Goal: Information Seeking & Learning: Learn about a topic

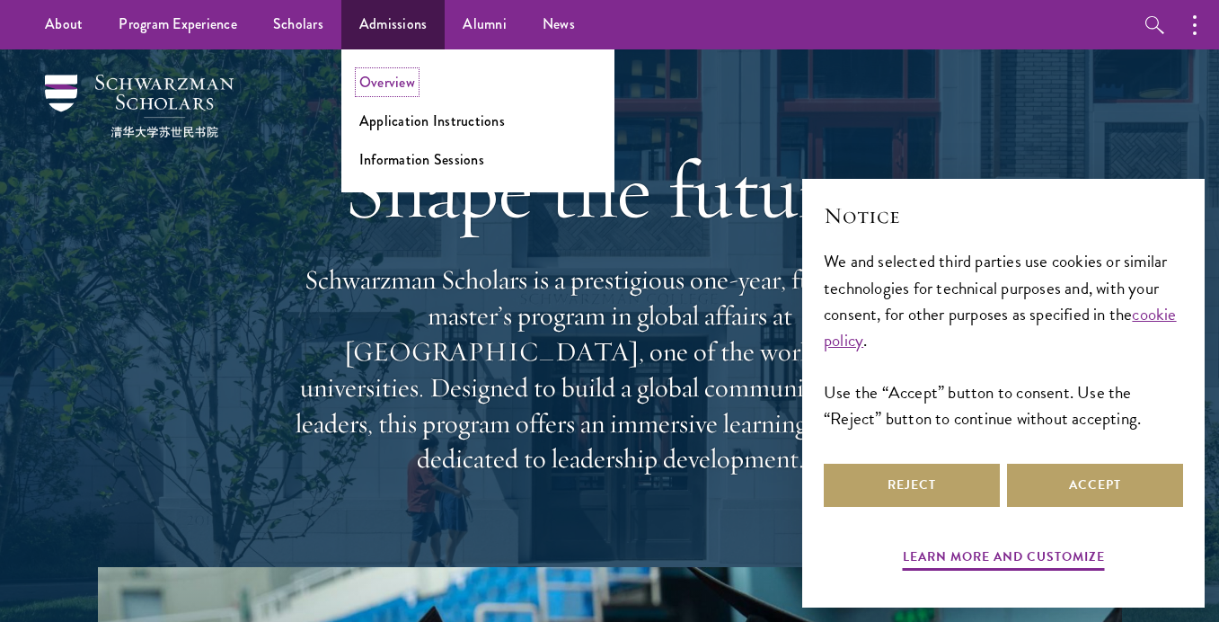
click at [398, 75] on link "Overview" at bounding box center [387, 82] width 56 height 21
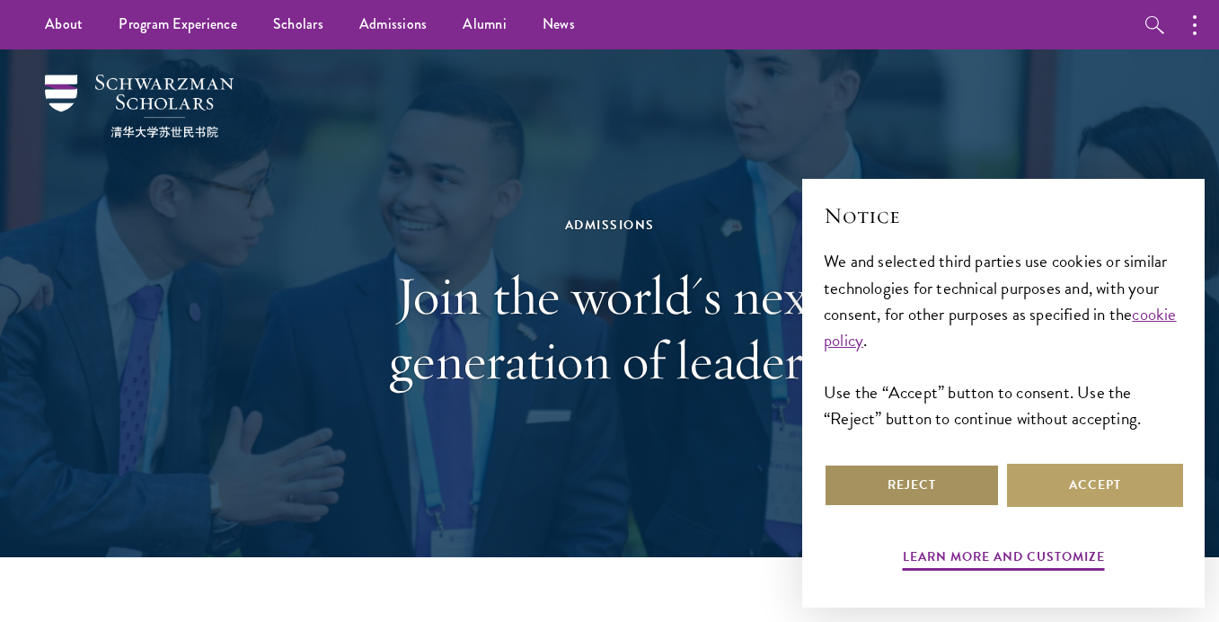
click at [912, 483] on button "Reject" at bounding box center [912, 485] width 176 height 43
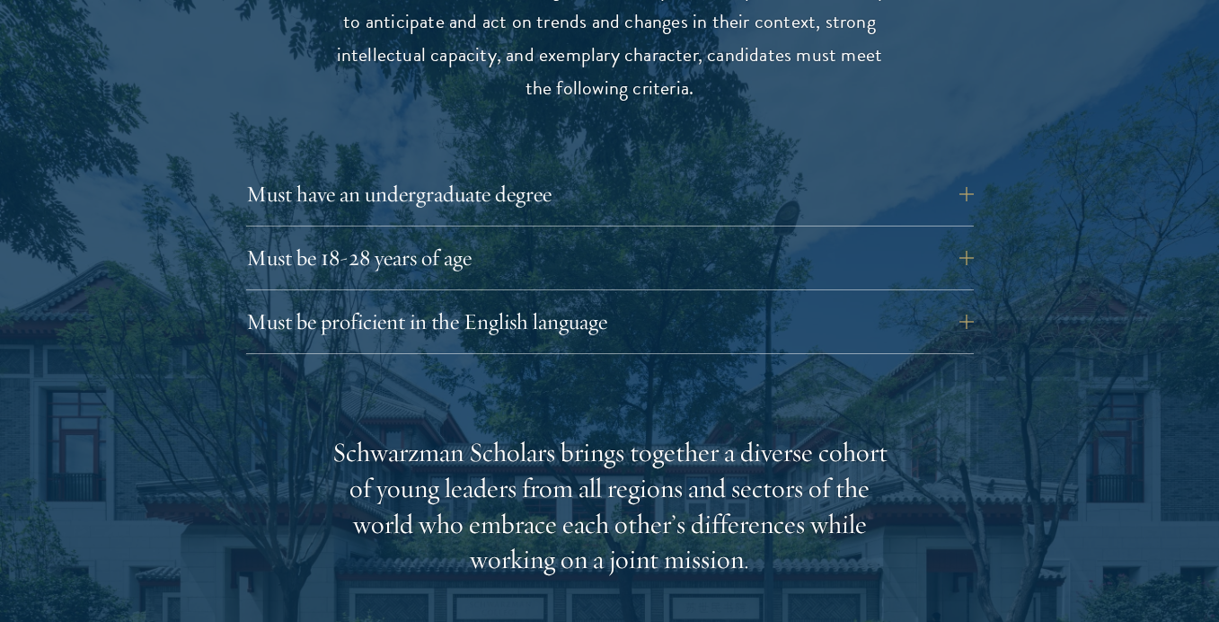
scroll to position [2485, 0]
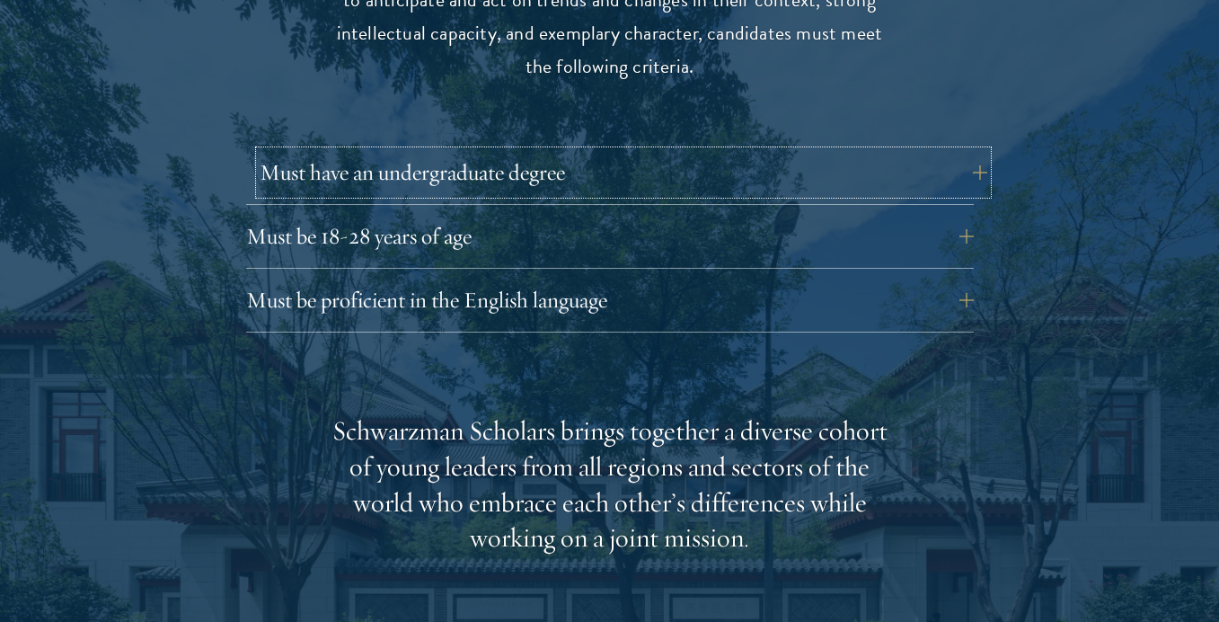
click at [630, 151] on button "Must have an undergraduate degree" at bounding box center [624, 172] width 728 height 43
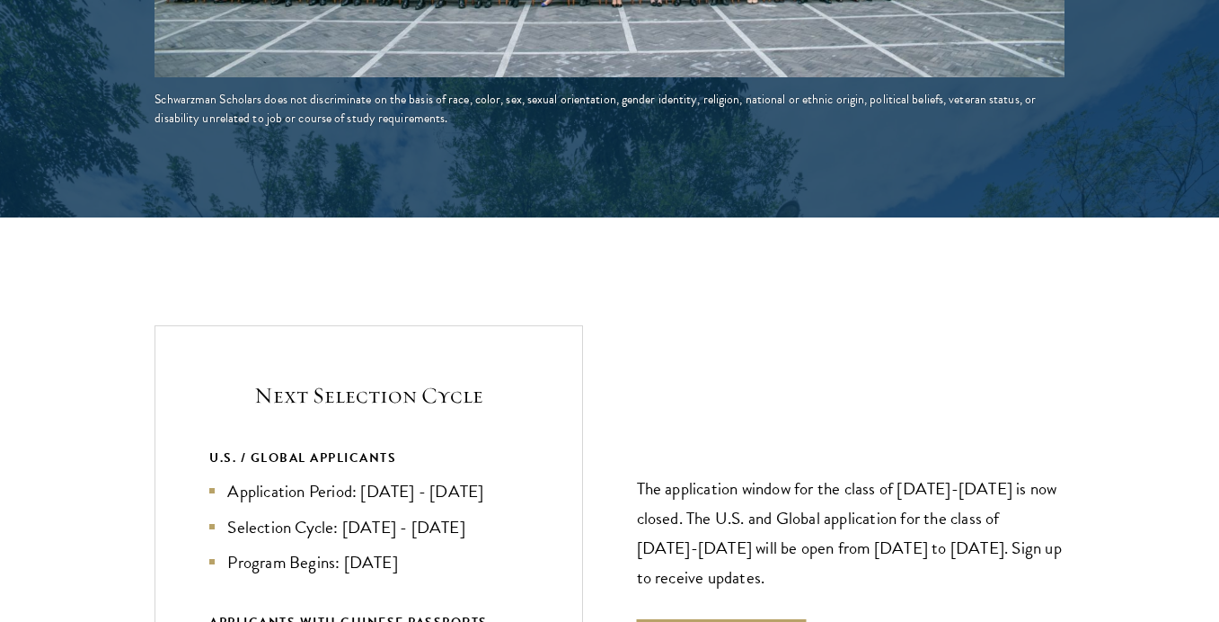
scroll to position [4188, 0]
